Goal: Book appointment/travel/reservation

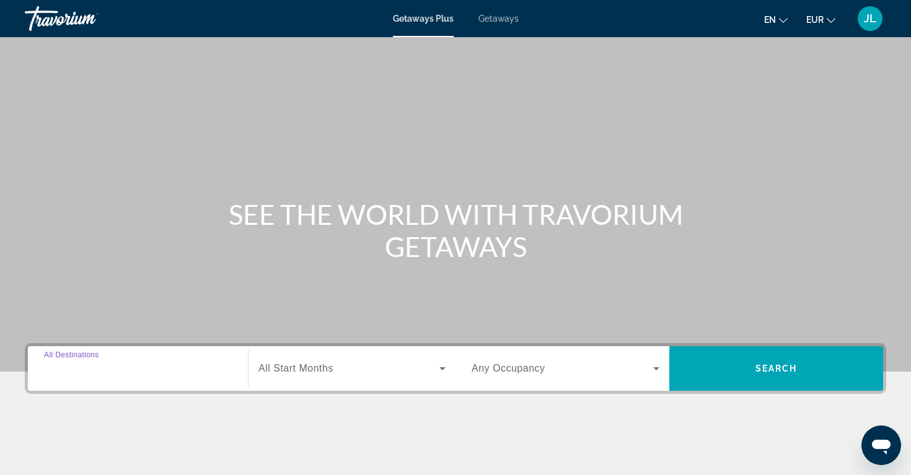
click at [182, 364] on input "Destination All Destinations" at bounding box center [138, 369] width 188 height 15
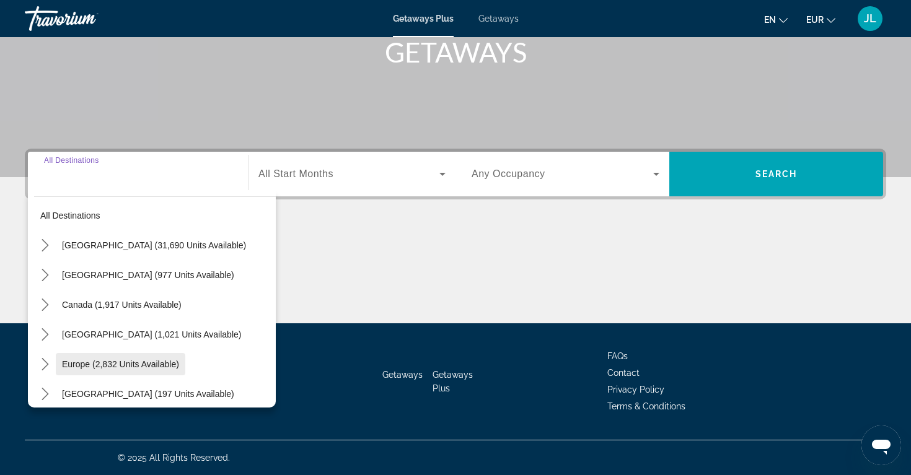
scroll to position [18, 0]
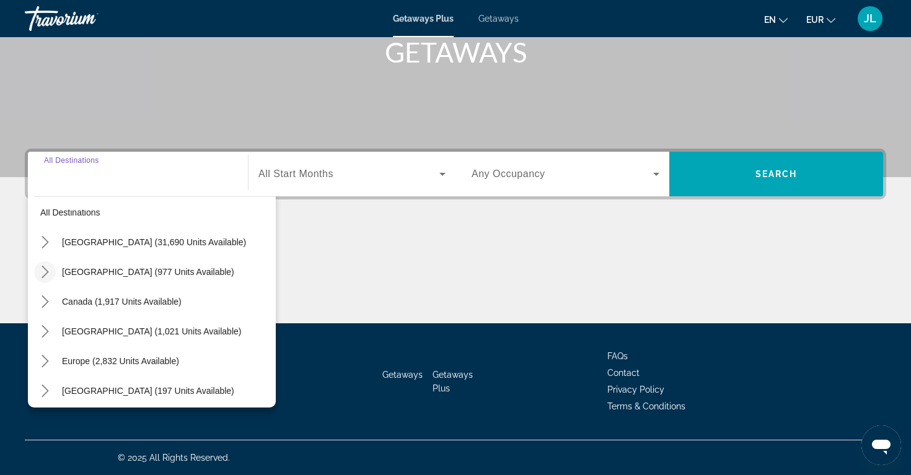
click at [50, 271] on icon "Toggle Mexico (977 units available) submenu" at bounding box center [45, 272] width 12 height 12
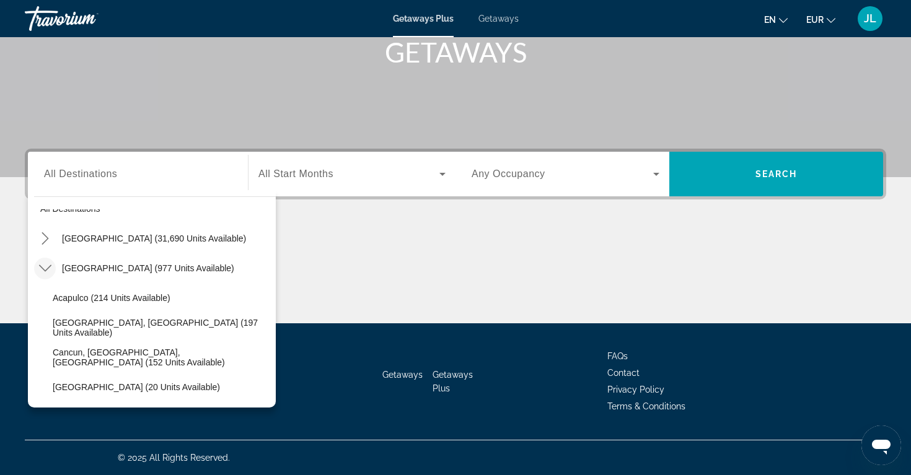
scroll to position [17, 0]
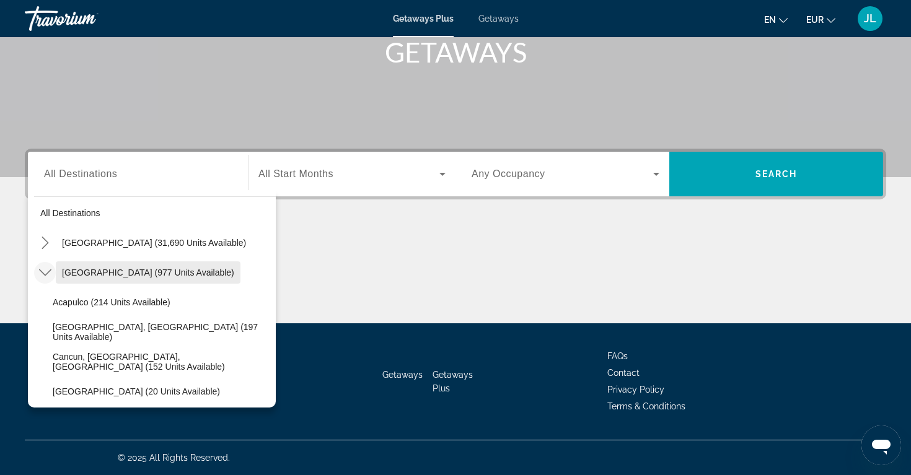
click at [94, 269] on span "[GEOGRAPHIC_DATA] (977 units available)" at bounding box center [148, 273] width 172 height 10
type input "**********"
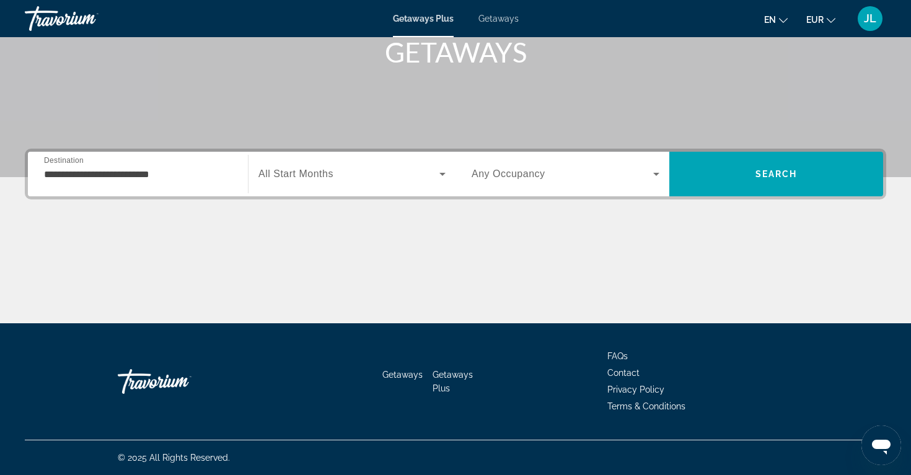
click at [306, 174] on span "All Start Months" at bounding box center [295, 174] width 75 height 11
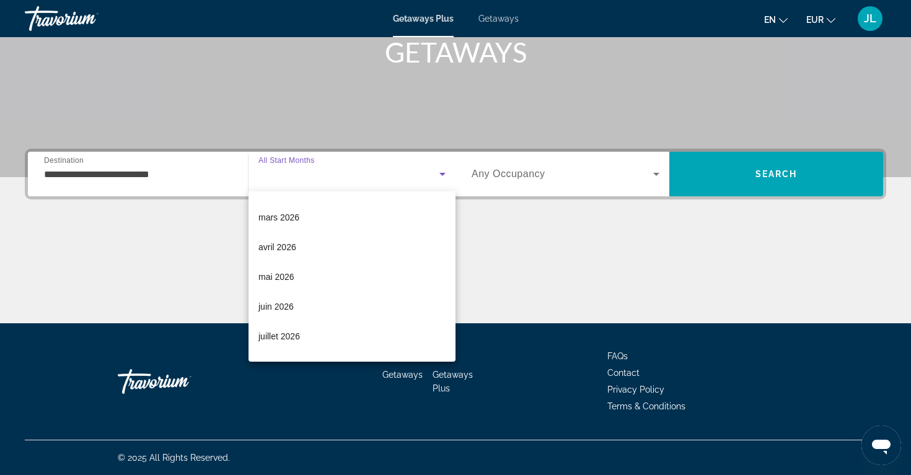
scroll to position [174, 0]
click at [317, 271] on mat-option "mai 2026" at bounding box center [351, 276] width 207 height 30
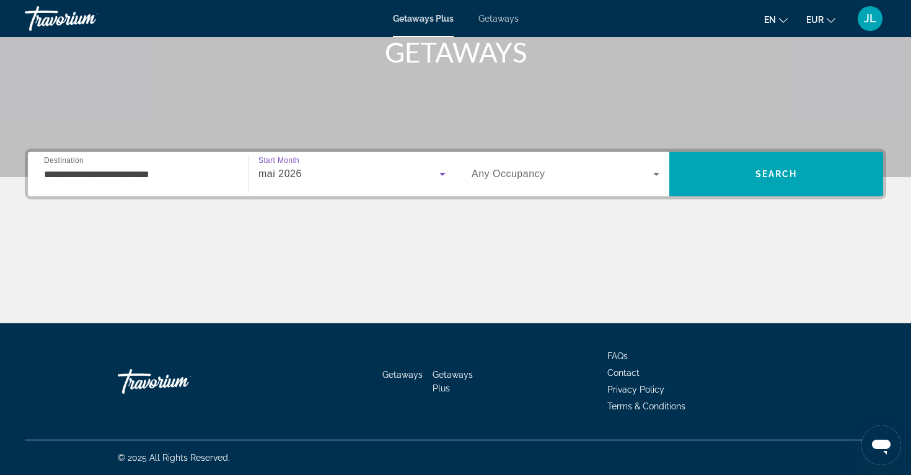
click at [521, 184] on div "Search widget" at bounding box center [566, 174] width 188 height 35
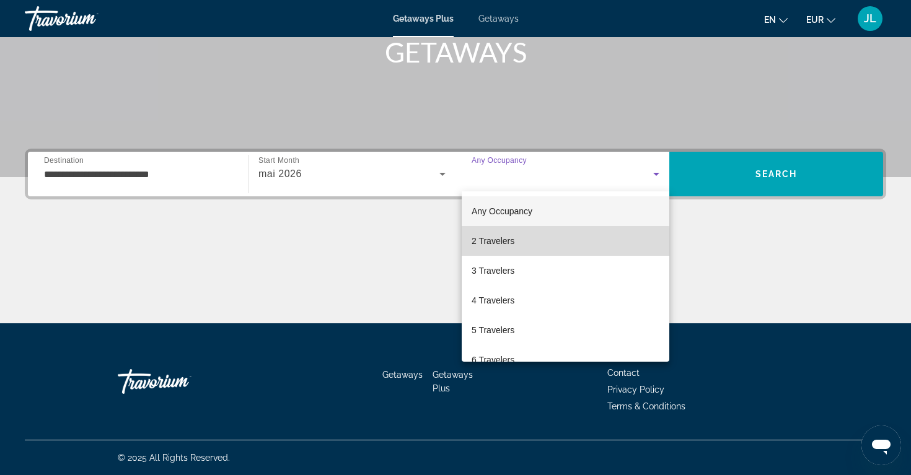
click at [525, 247] on mat-option "2 Travelers" at bounding box center [566, 241] width 208 height 30
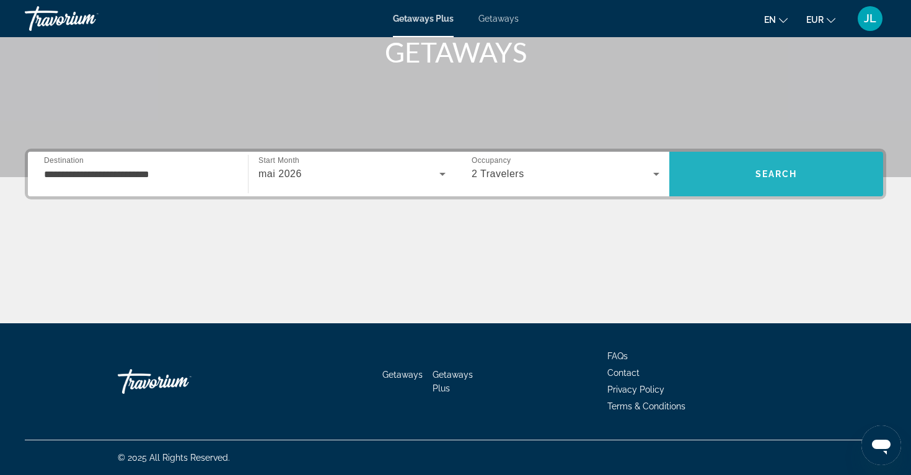
click at [718, 167] on span "Search" at bounding box center [776, 174] width 214 height 30
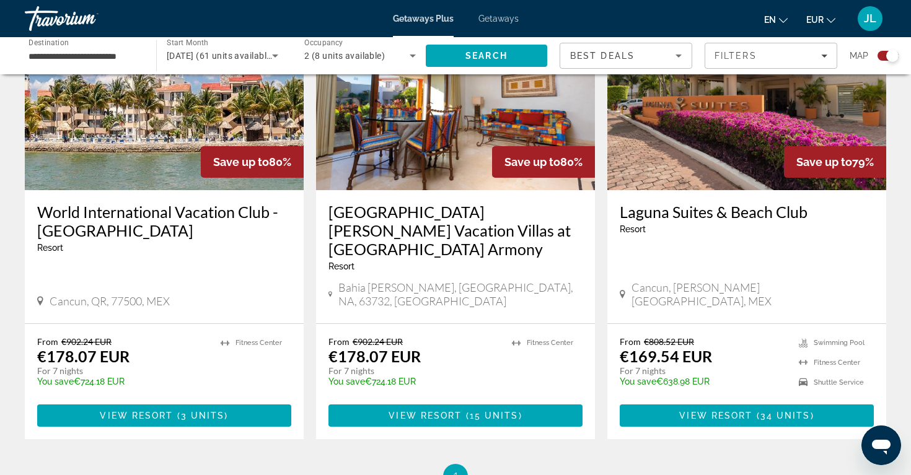
scroll to position [961, 0]
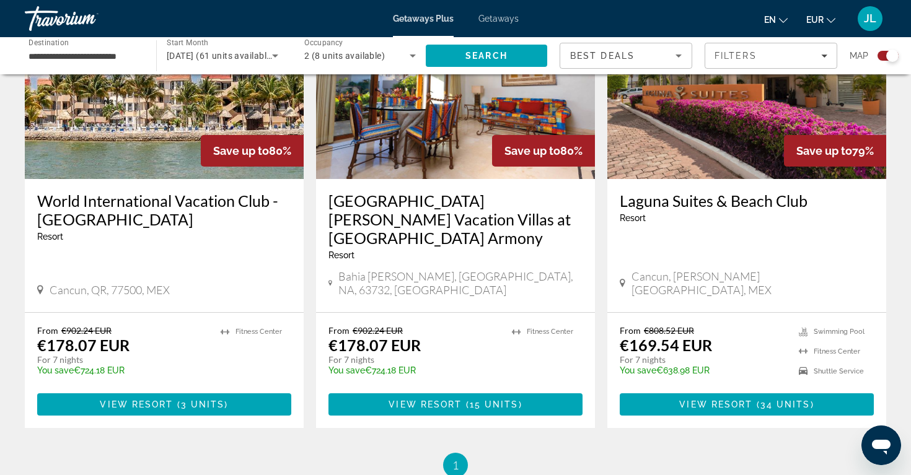
click at [696, 218] on div "Resort - This is an adults only resort" at bounding box center [747, 218] width 254 height 10
click at [694, 206] on h3 "Laguna Suites & Beach Club" at bounding box center [747, 200] width 254 height 19
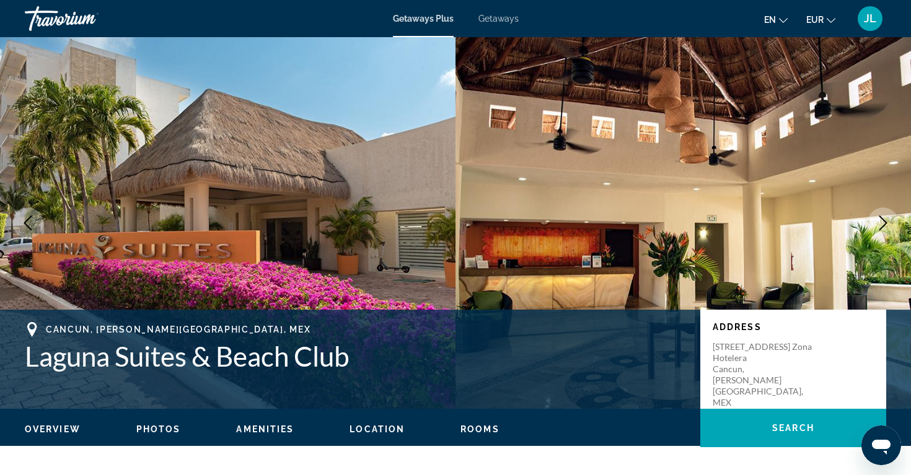
click at [875, 222] on button "Next image" at bounding box center [883, 223] width 31 height 31
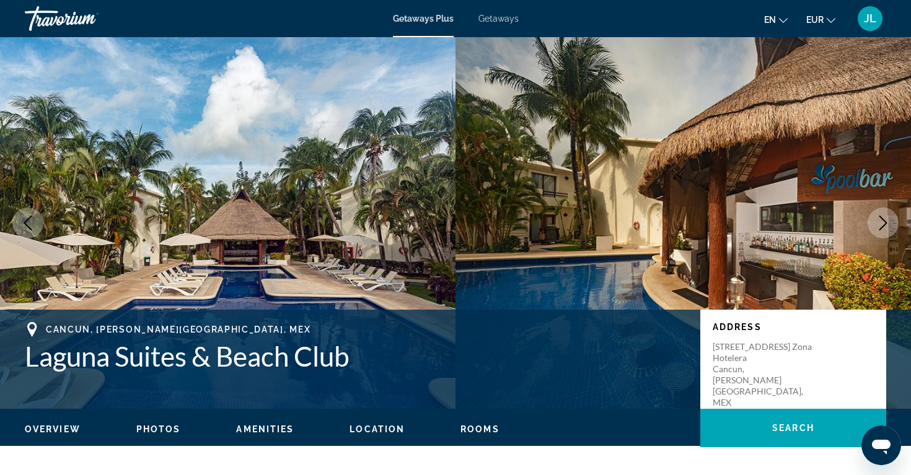
click at [875, 222] on button "Next image" at bounding box center [883, 223] width 31 height 31
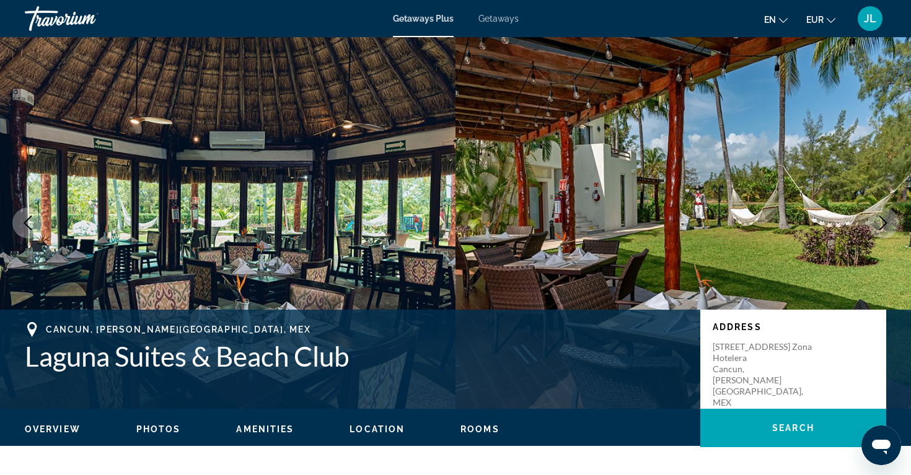
click at [875, 222] on button "Next image" at bounding box center [883, 223] width 31 height 31
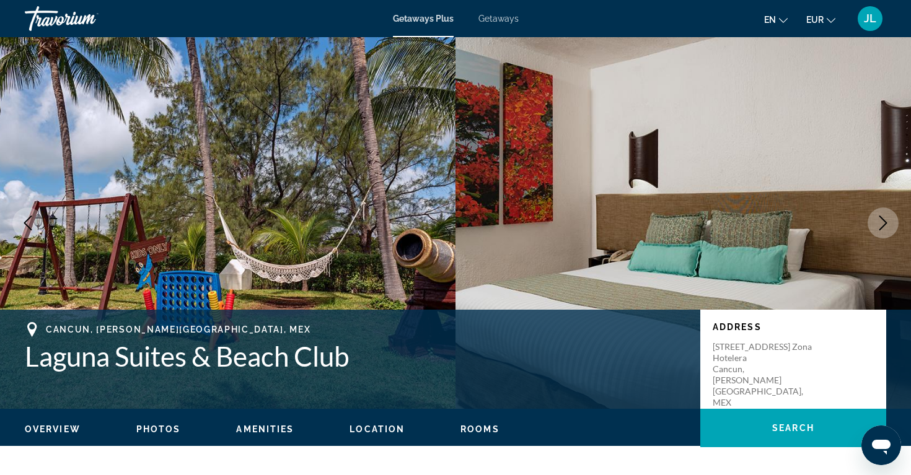
click at [875, 222] on button "Next image" at bounding box center [883, 223] width 31 height 31
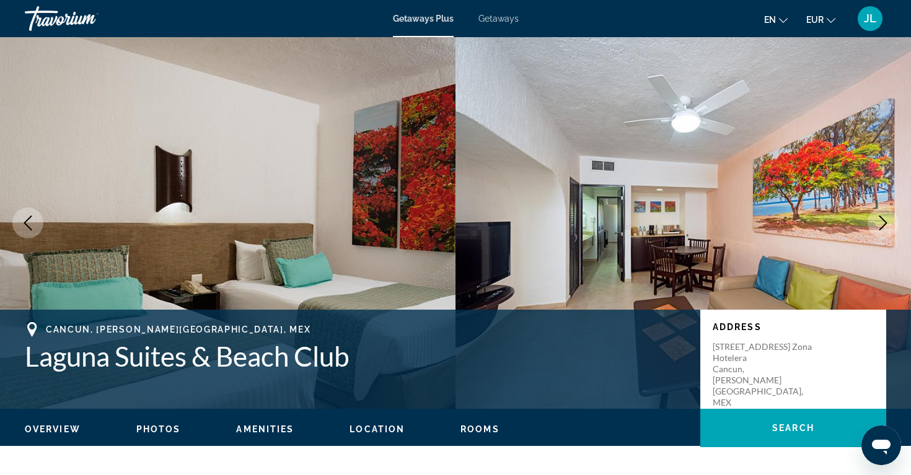
click at [875, 222] on button "Next image" at bounding box center [883, 223] width 31 height 31
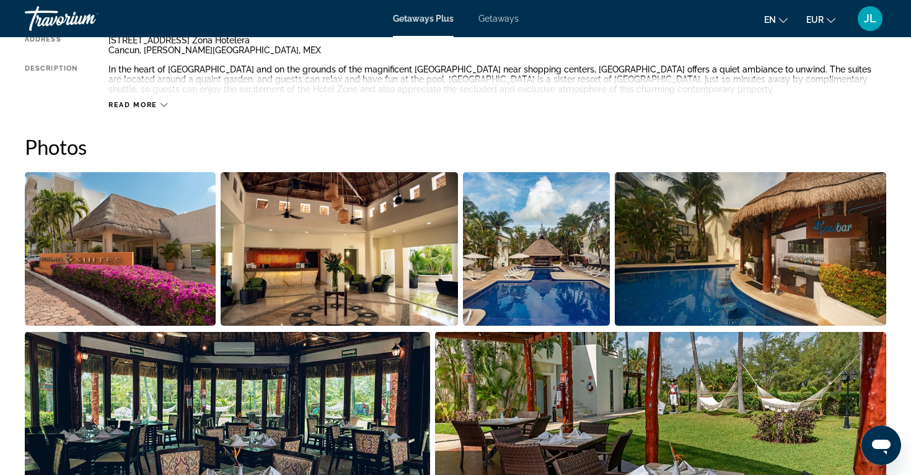
scroll to position [416, 0]
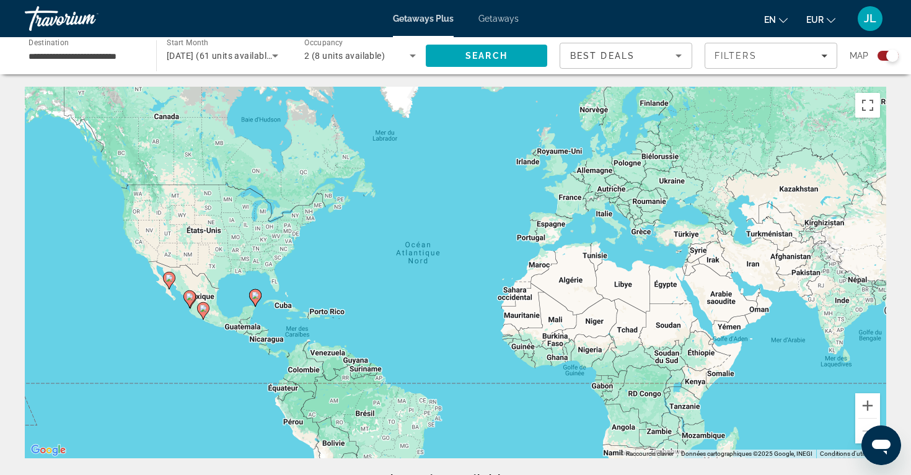
click at [228, 66] on div "May 2026 (61 units available)" at bounding box center [223, 55] width 112 height 35
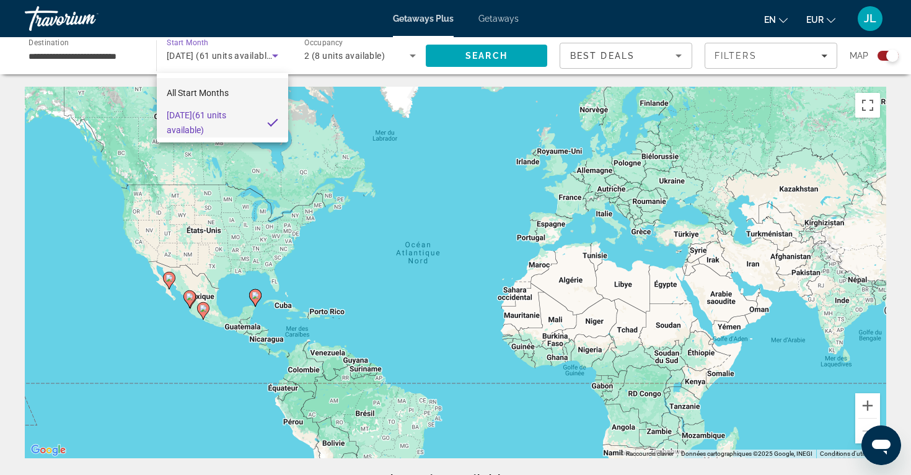
click at [244, 97] on mat-option "All Start Months" at bounding box center [222, 93] width 131 height 30
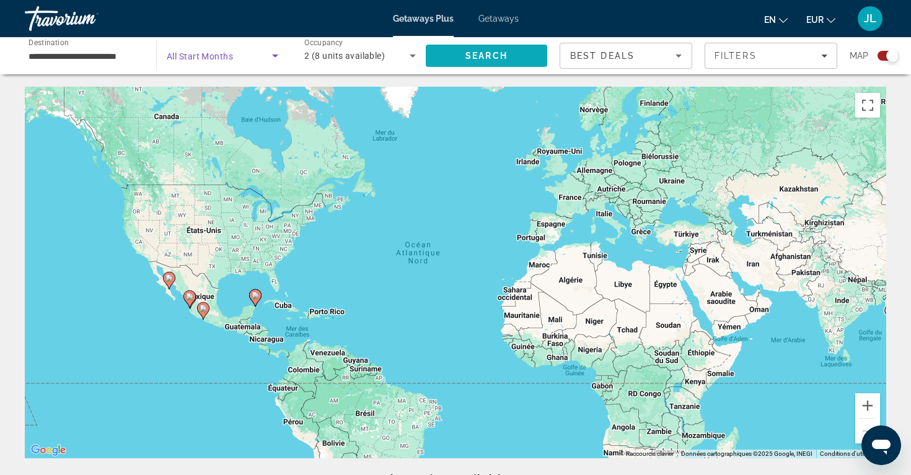
click at [451, 68] on span "Search" at bounding box center [486, 56] width 121 height 30
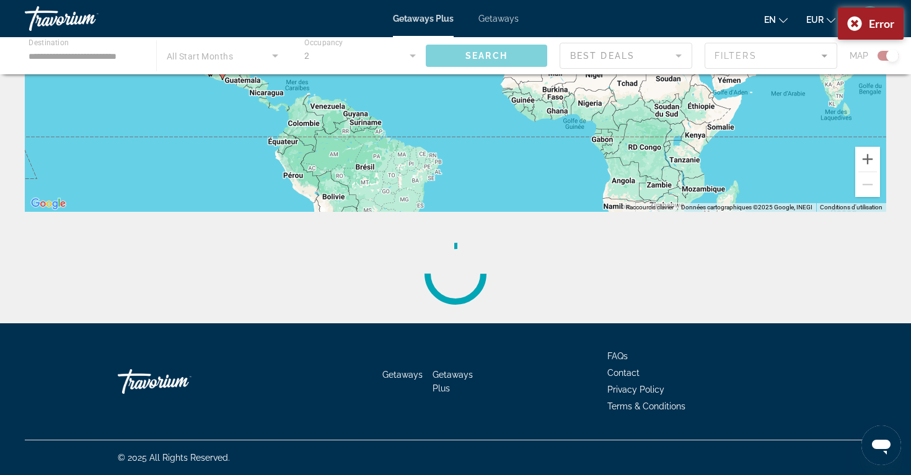
scroll to position [247, 0]
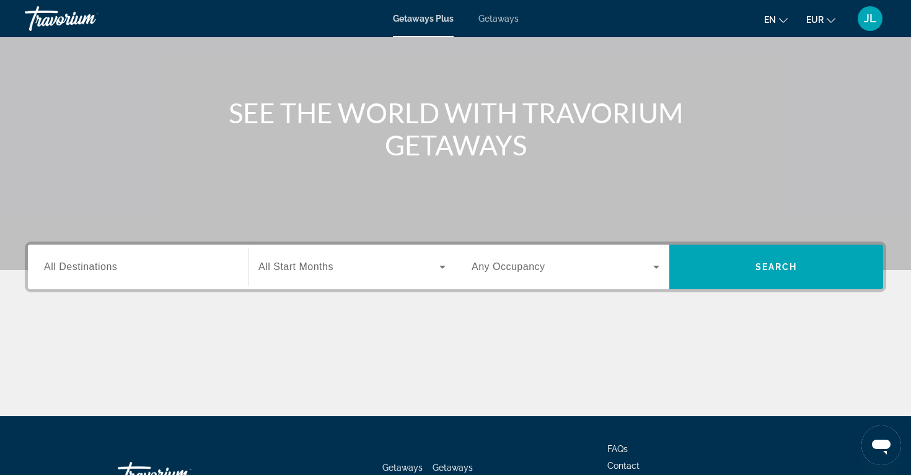
click at [180, 269] on input "Destination All Destinations" at bounding box center [138, 267] width 188 height 15
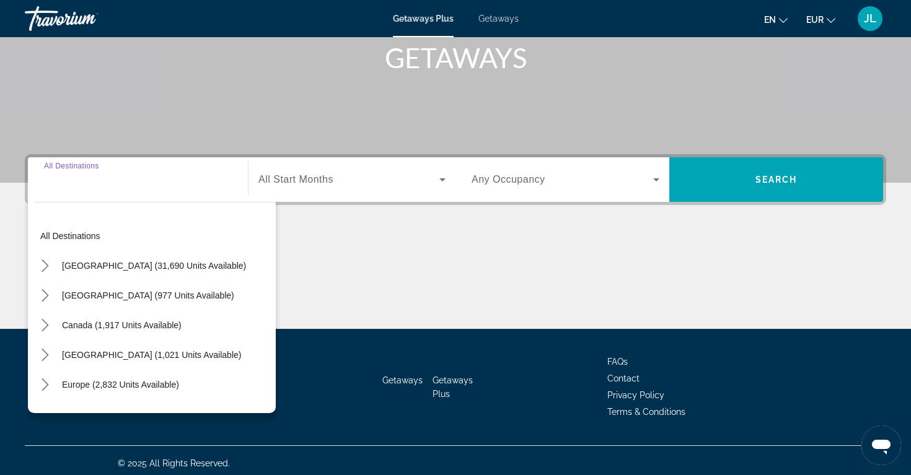
scroll to position [195, 0]
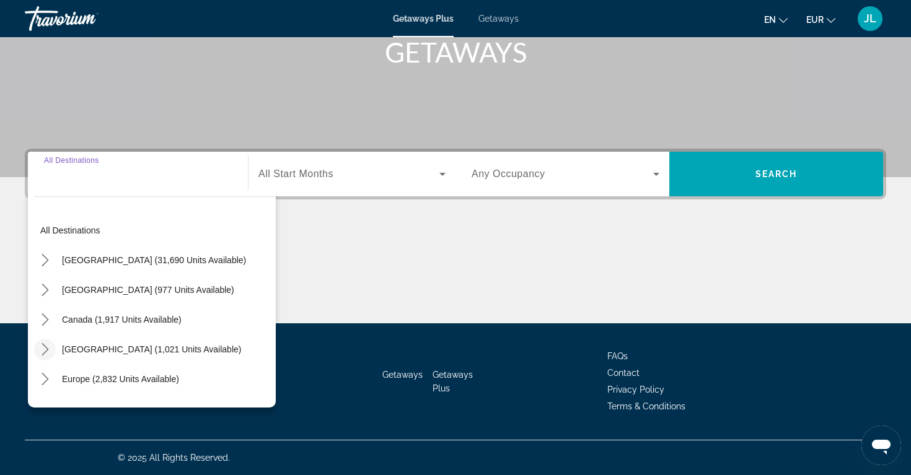
click at [48, 341] on mat-icon "Toggle Caribbean & Atlantic Islands (1,021 units available) submenu" at bounding box center [45, 350] width 22 height 22
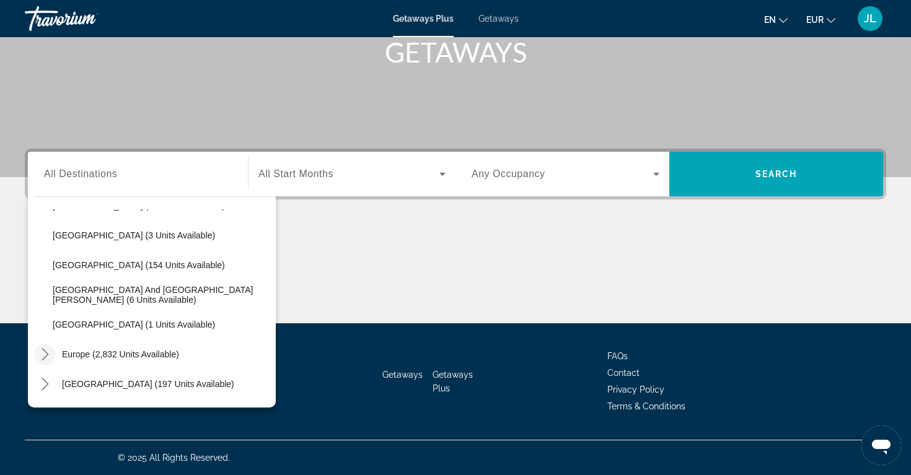
scroll to position [170, 0]
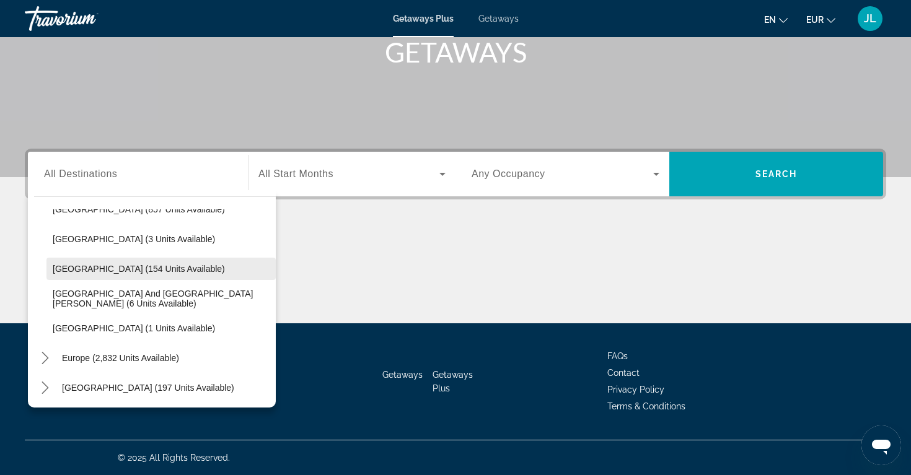
click at [113, 266] on span "[GEOGRAPHIC_DATA] (154 units available)" at bounding box center [139, 269] width 172 height 10
type input "**********"
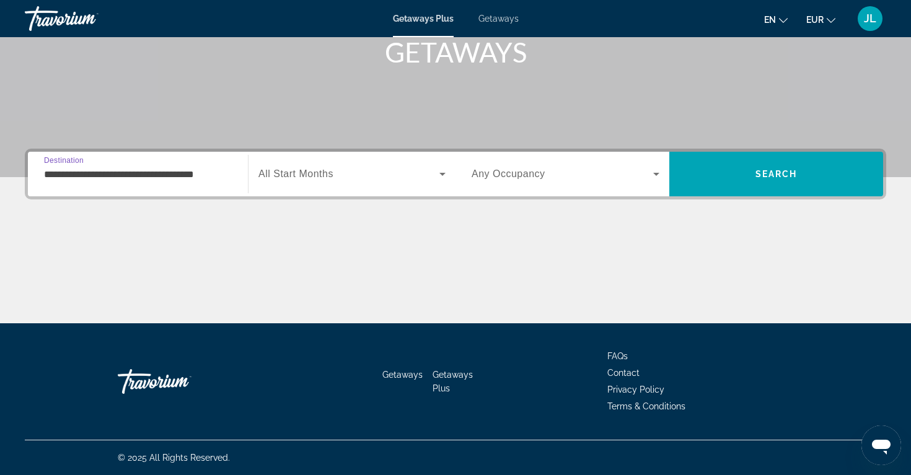
click at [345, 185] on div "Search widget" at bounding box center [351, 174] width 187 height 35
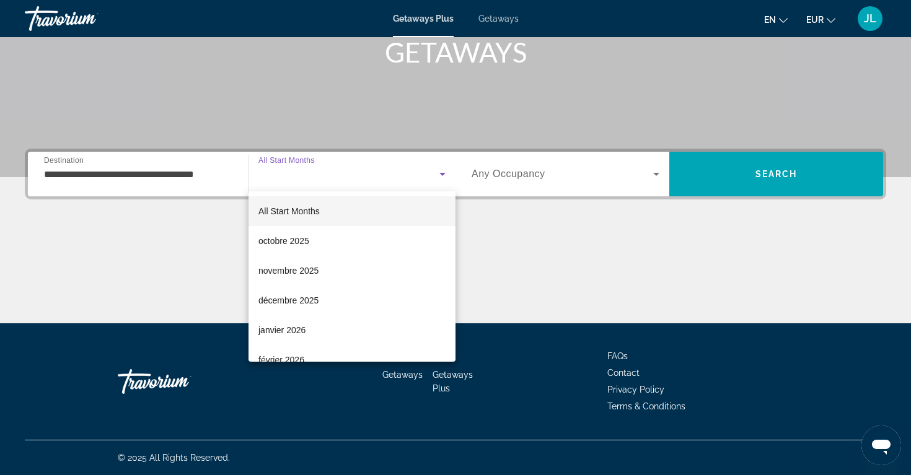
click at [520, 190] on div at bounding box center [455, 237] width 911 height 475
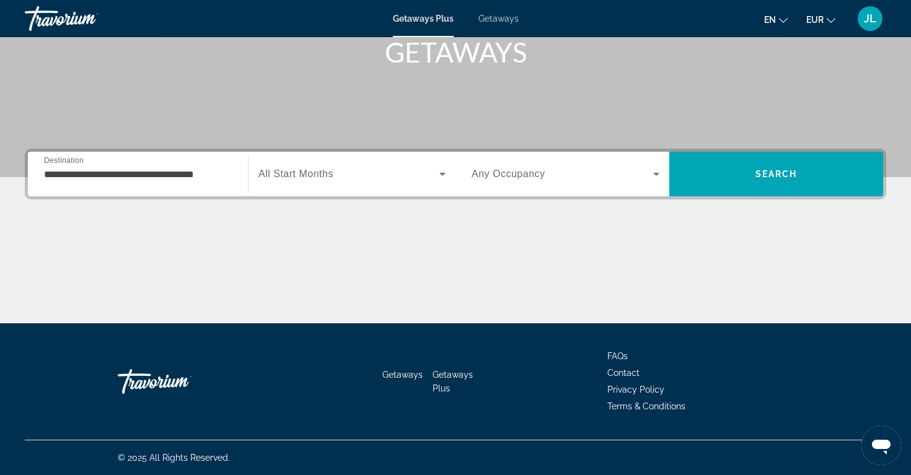
click at [519, 169] on span "Any Occupancy" at bounding box center [509, 174] width 74 height 11
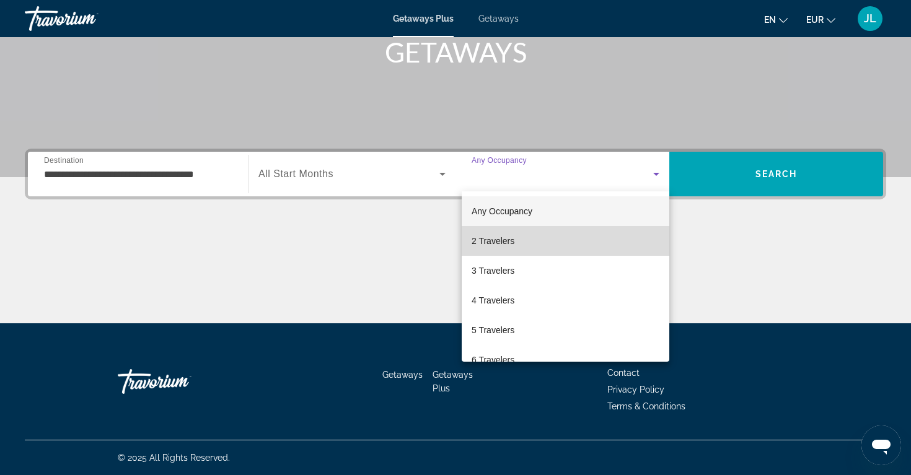
click at [513, 244] on span "2 Travelers" at bounding box center [493, 241] width 43 height 15
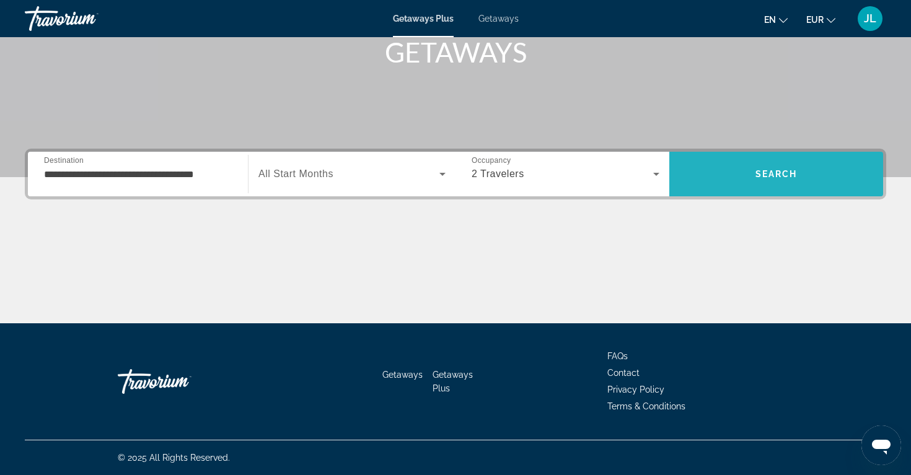
click at [763, 188] on span "Search" at bounding box center [776, 174] width 214 height 30
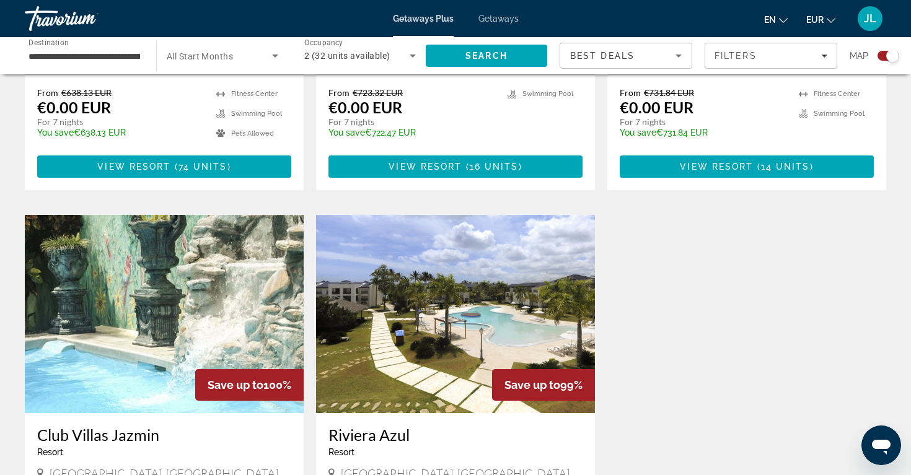
scroll to position [723, 0]
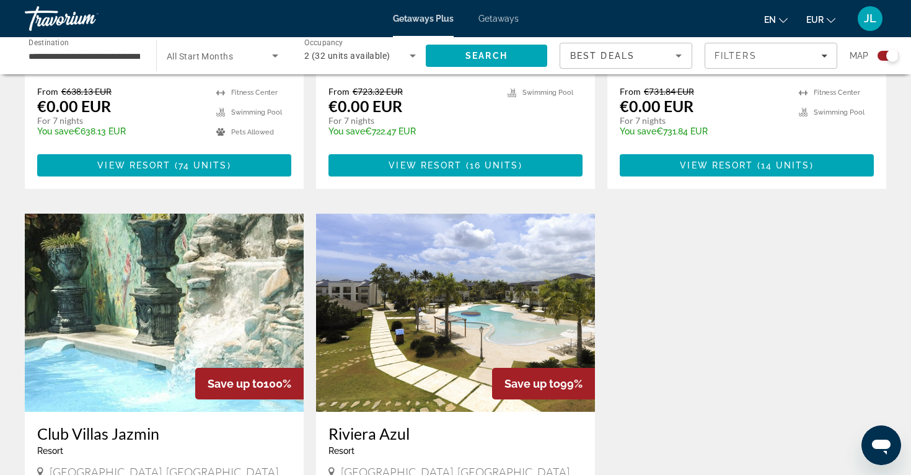
click at [447, 262] on img "Main content" at bounding box center [455, 313] width 279 height 198
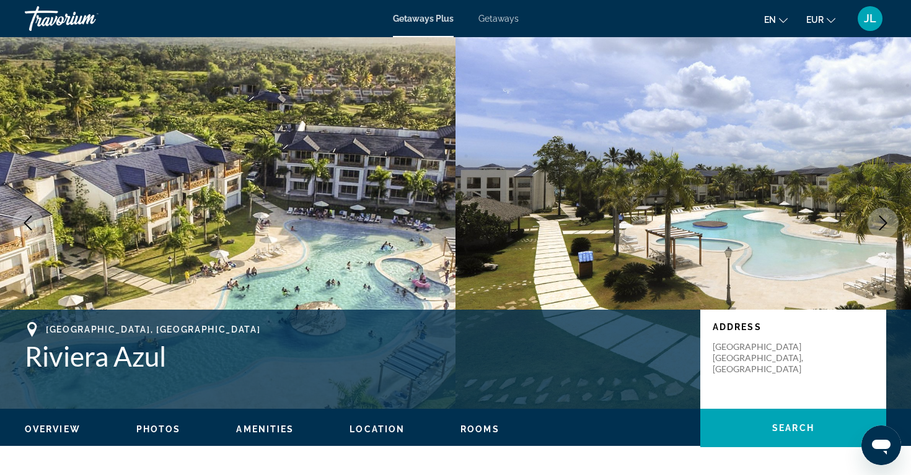
click at [886, 214] on button "Next image" at bounding box center [883, 223] width 31 height 31
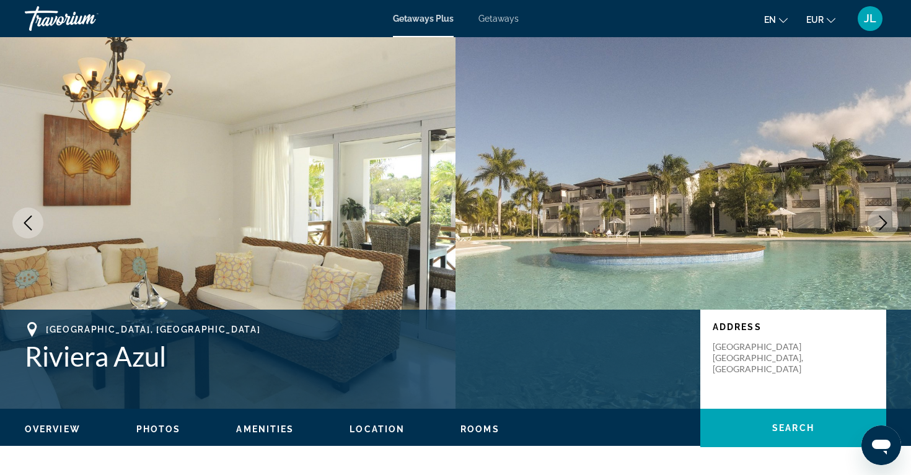
click at [886, 214] on button "Next image" at bounding box center [883, 223] width 31 height 31
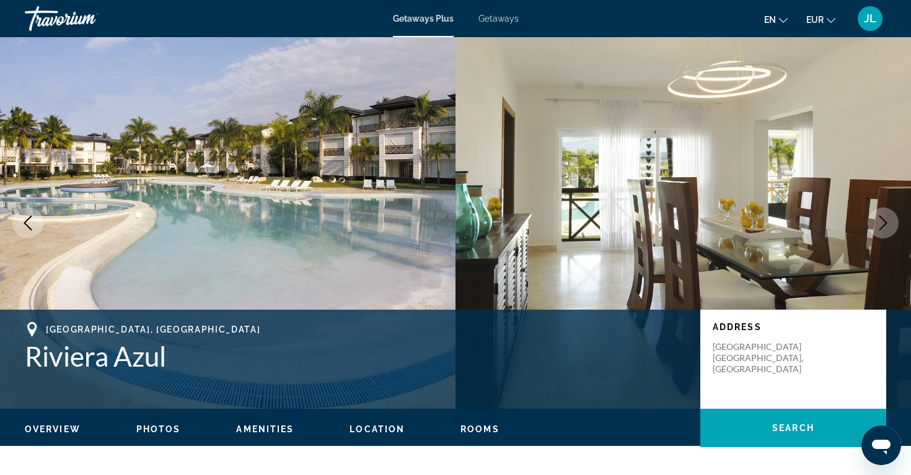
click at [886, 214] on button "Next image" at bounding box center [883, 223] width 31 height 31
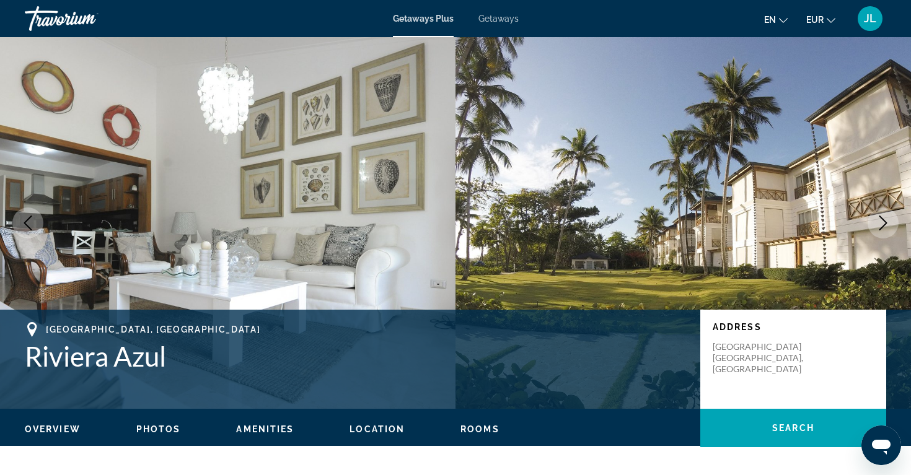
click at [886, 214] on button "Next image" at bounding box center [883, 223] width 31 height 31
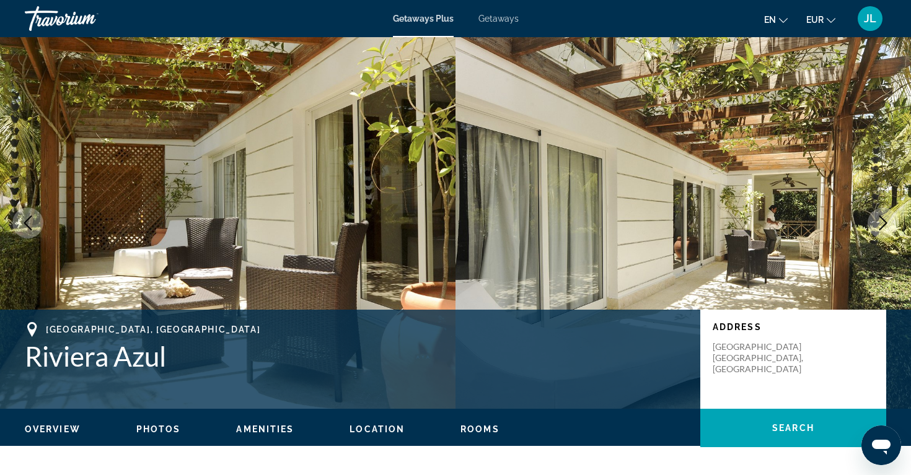
click at [886, 214] on button "Next image" at bounding box center [883, 223] width 31 height 31
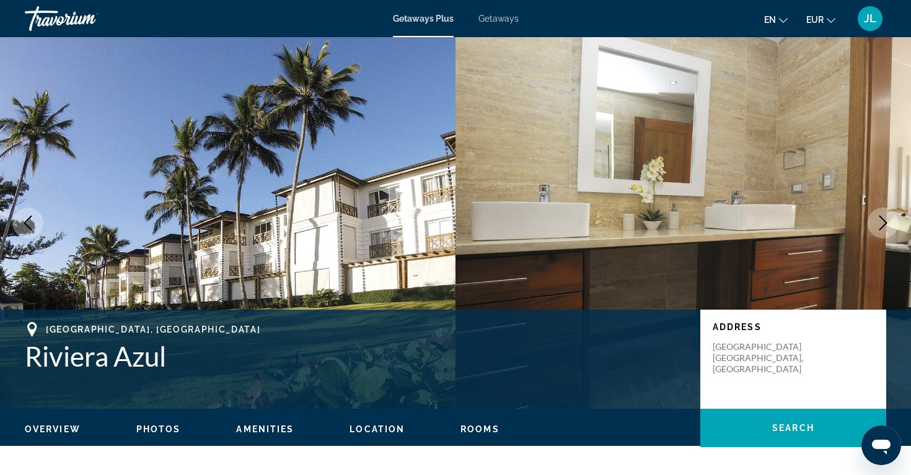
click at [886, 214] on button "Next image" at bounding box center [883, 223] width 31 height 31
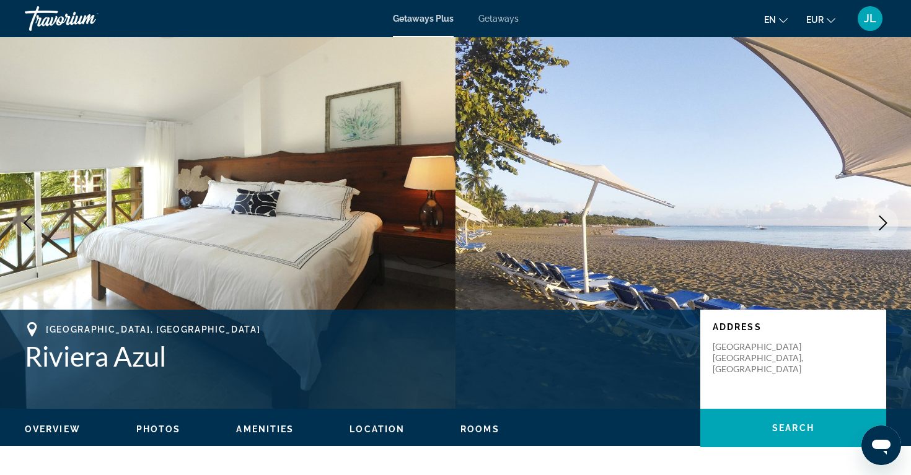
click at [886, 214] on button "Next image" at bounding box center [883, 223] width 31 height 31
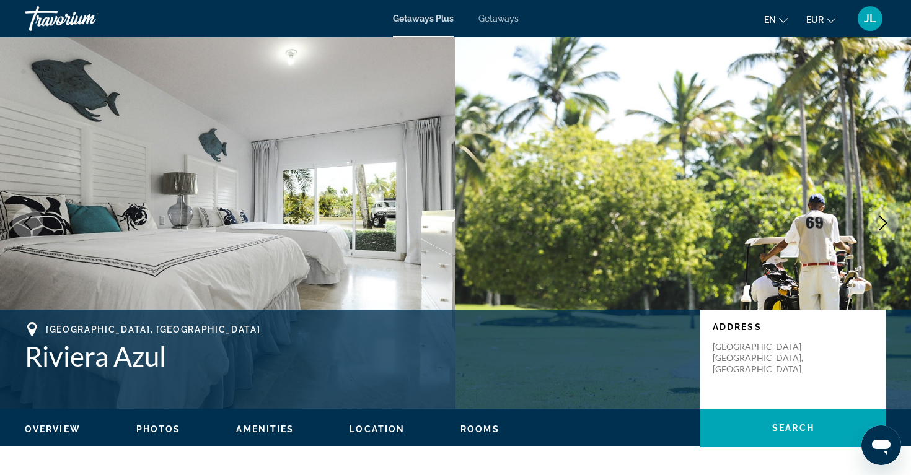
click at [886, 214] on button "Next image" at bounding box center [883, 223] width 31 height 31
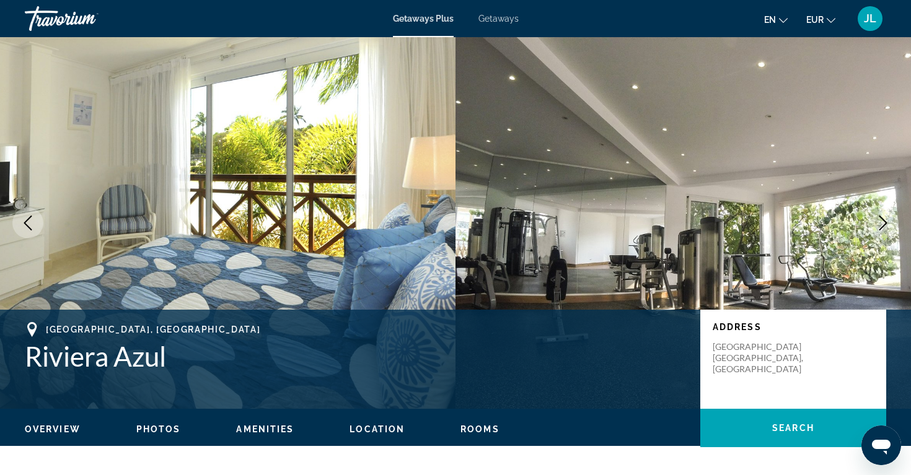
click at [886, 214] on button "Next image" at bounding box center [883, 223] width 31 height 31
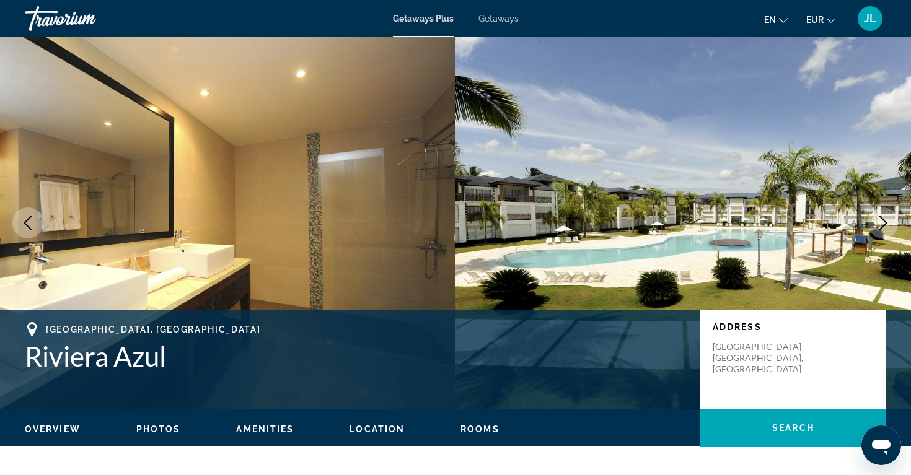
click at [886, 214] on button "Next image" at bounding box center [883, 223] width 31 height 31
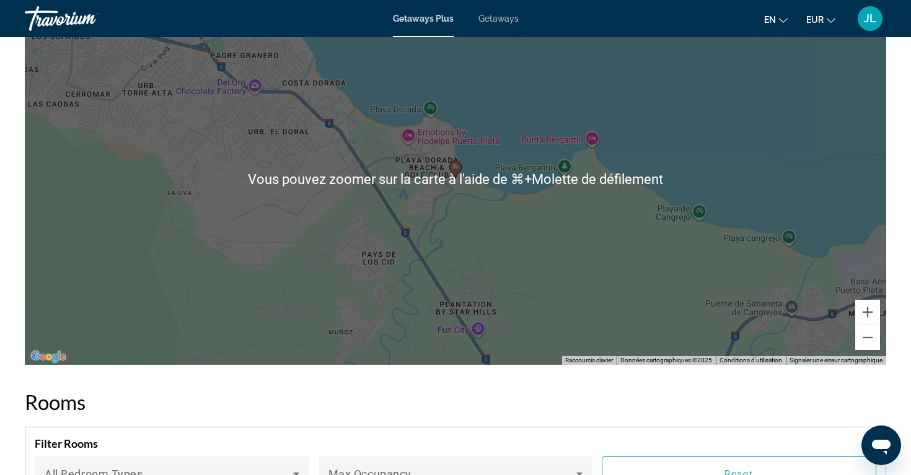
scroll to position [1383, 0]
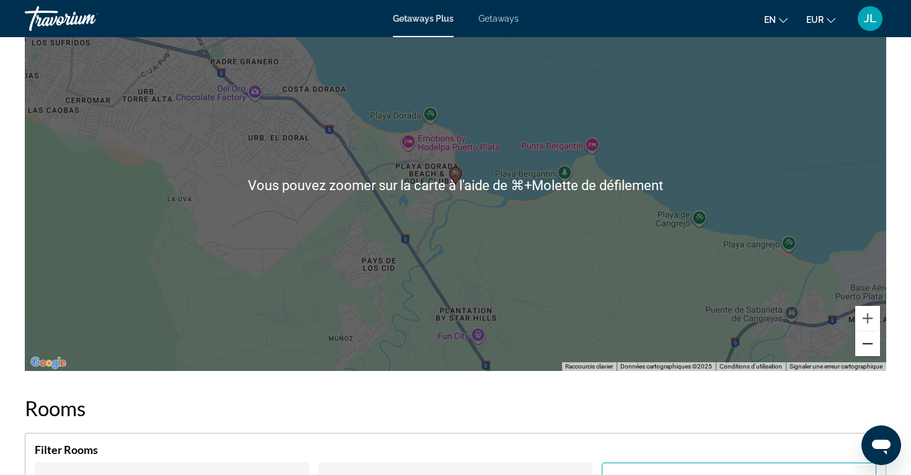
click at [872, 345] on button "Zoom arrière" at bounding box center [867, 344] width 25 height 25
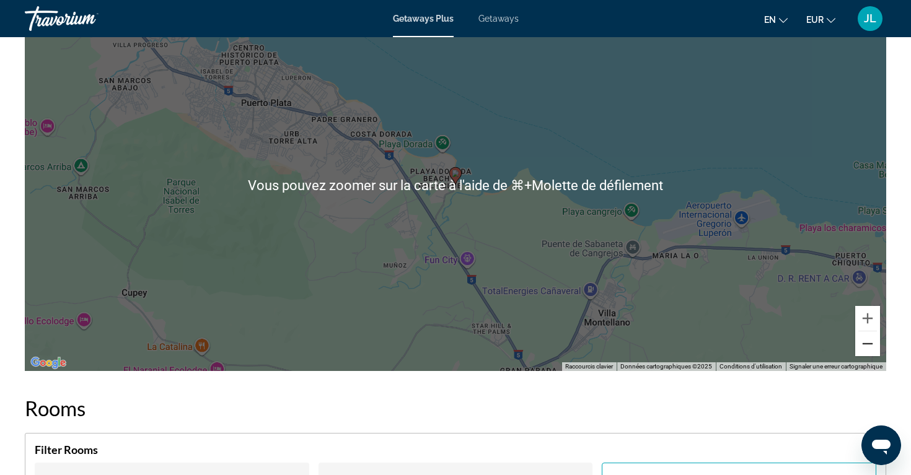
click at [872, 345] on button "Zoom arrière" at bounding box center [867, 344] width 25 height 25
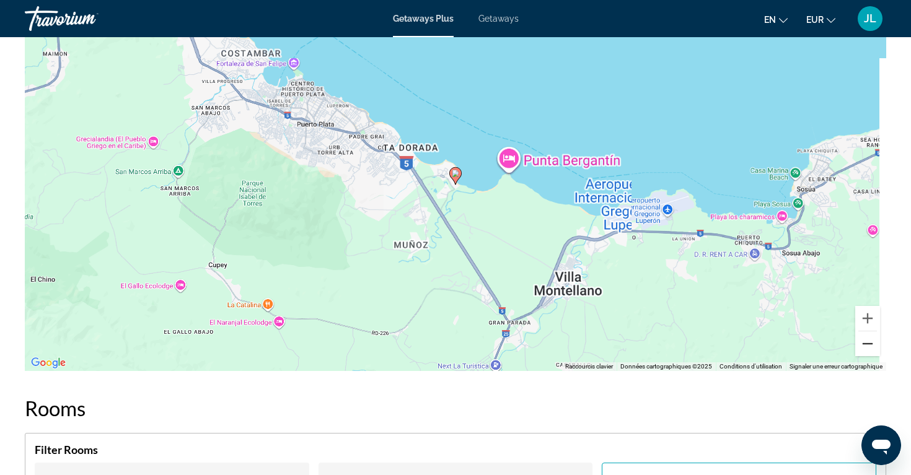
click at [872, 345] on button "Zoom arrière" at bounding box center [867, 344] width 25 height 25
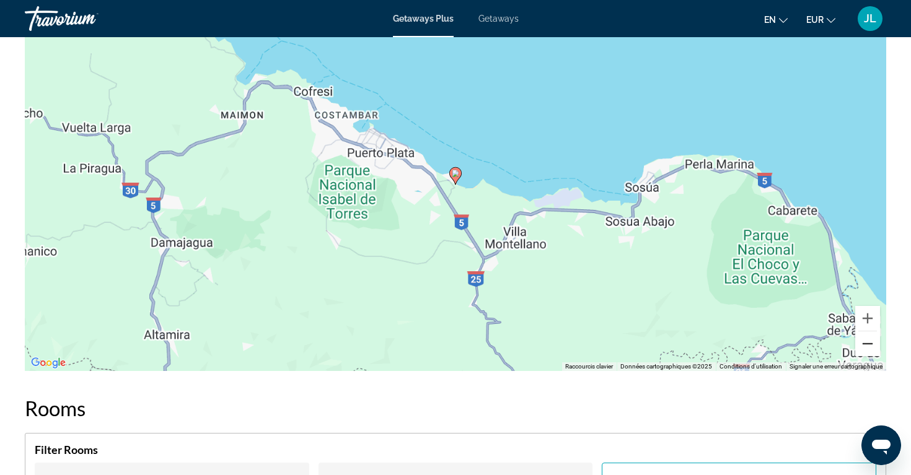
click at [872, 345] on button "Zoom arrière" at bounding box center [867, 344] width 25 height 25
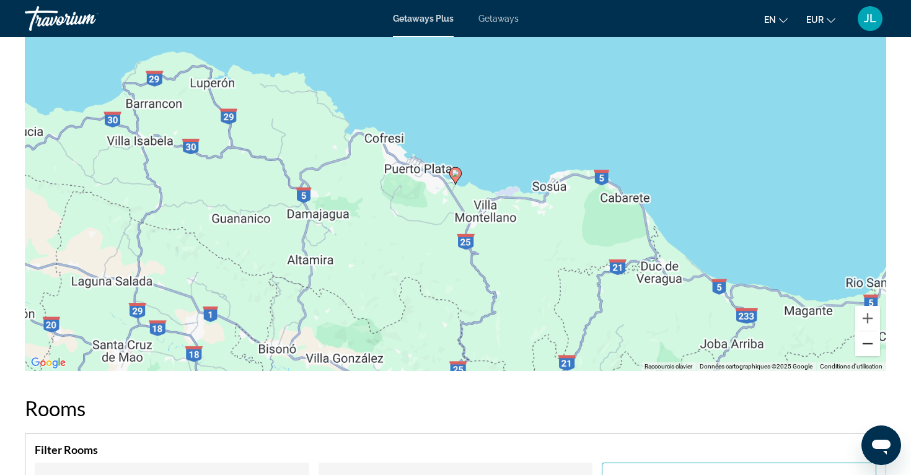
click at [872, 345] on button "Zoom arrière" at bounding box center [867, 344] width 25 height 25
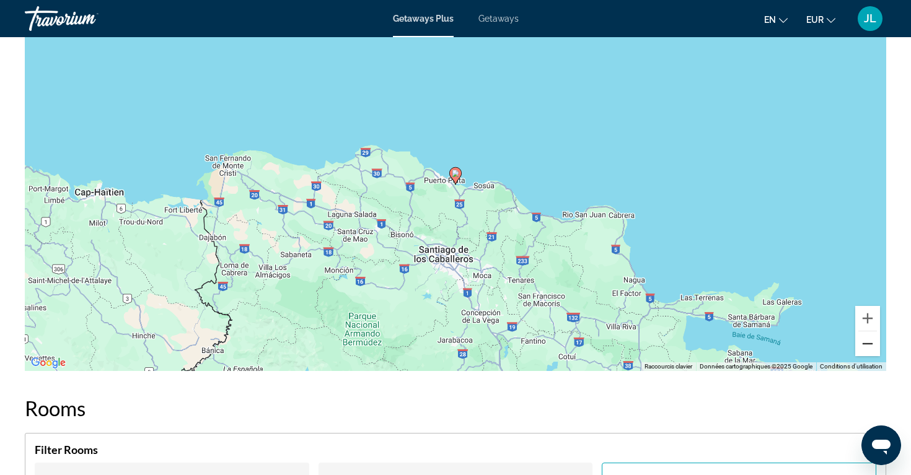
click at [872, 345] on button "Zoom arrière" at bounding box center [867, 344] width 25 height 25
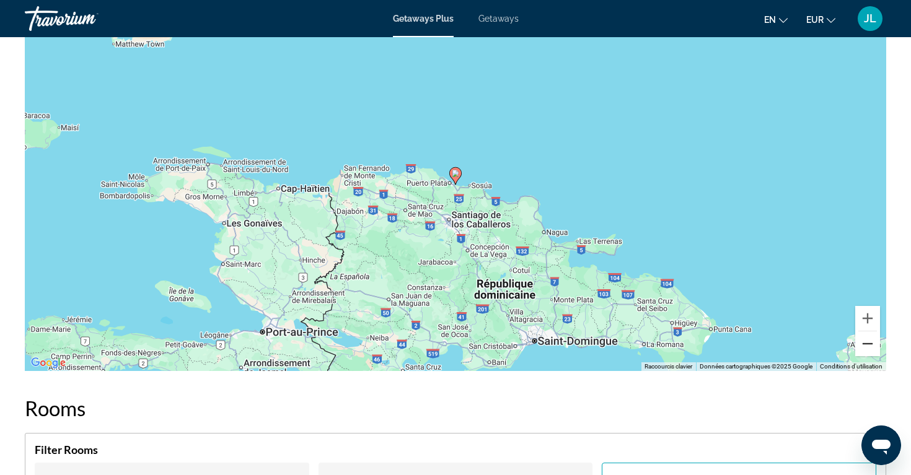
click at [872, 345] on button "Zoom arrière" at bounding box center [867, 344] width 25 height 25
